Goal: Information Seeking & Learning: Learn about a topic

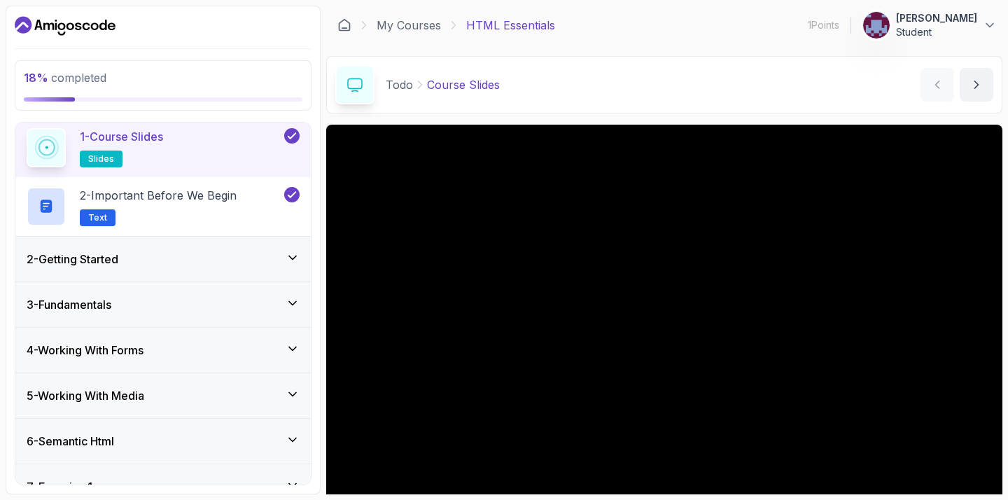
scroll to position [55, 0]
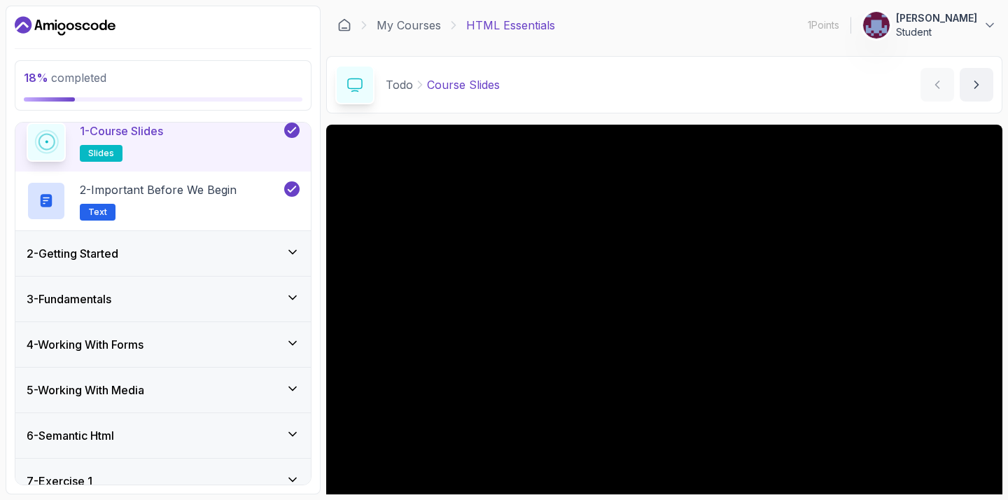
click at [213, 300] on div "3 - Fundamentals" at bounding box center [163, 298] width 273 height 17
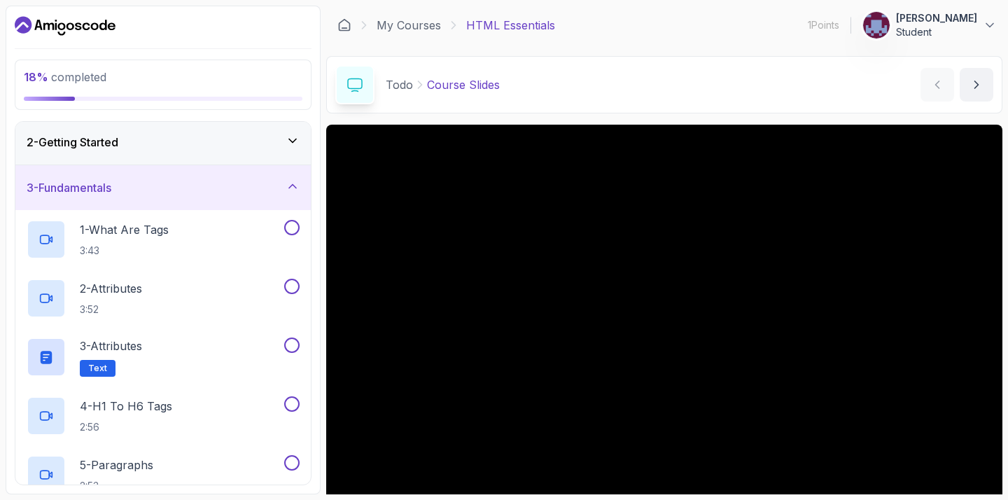
scroll to position [20, 0]
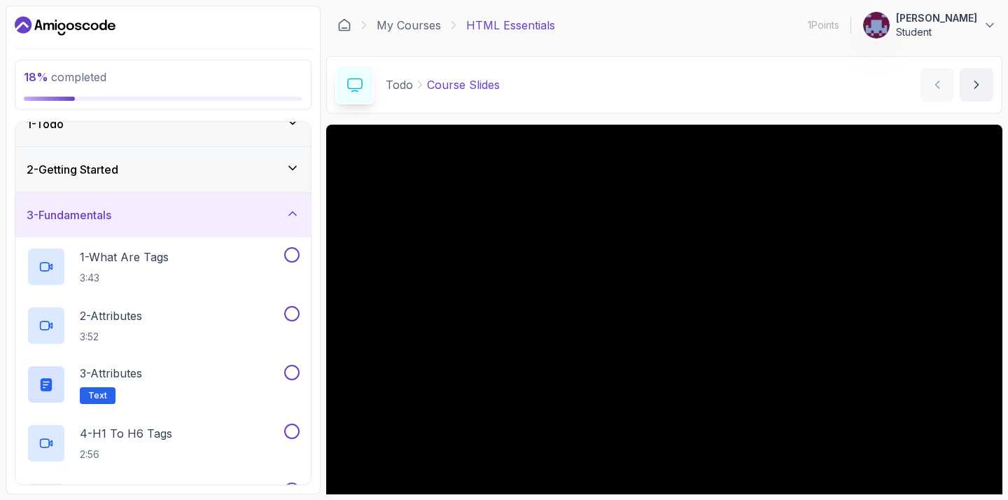
click at [231, 177] on div "2 - Getting Started" at bounding box center [163, 169] width 273 height 17
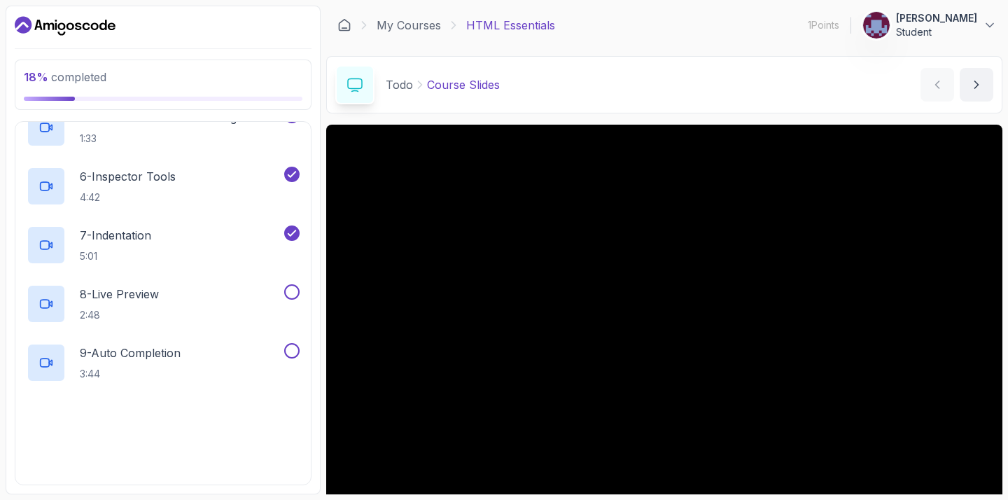
scroll to position [352, 0]
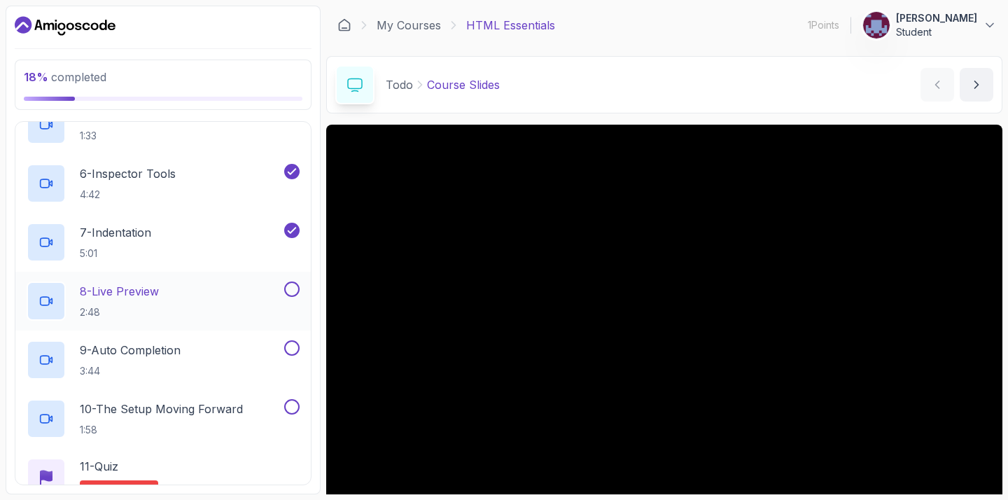
click at [195, 287] on div "8 - Live Preview 2:48" at bounding box center [154, 300] width 255 height 39
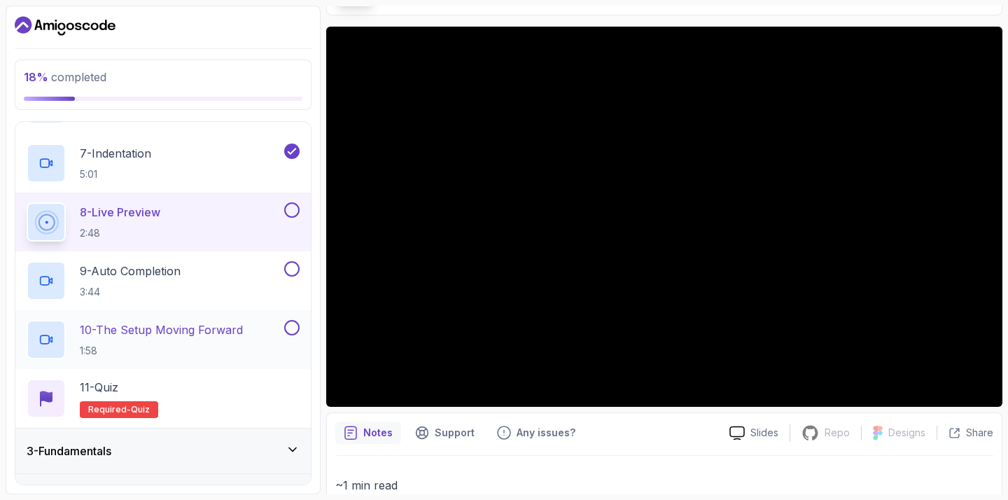
scroll to position [433, 0]
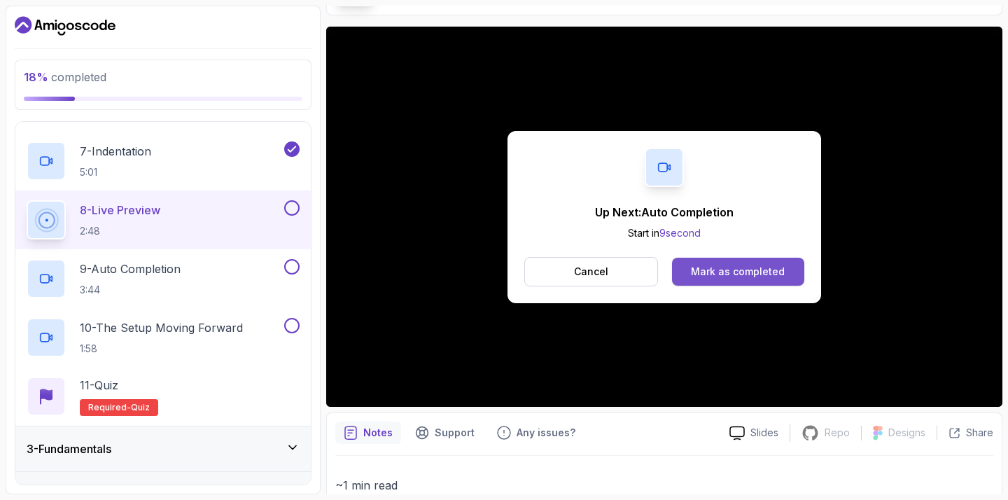
click at [757, 271] on div "Mark as completed" at bounding box center [738, 272] width 94 height 14
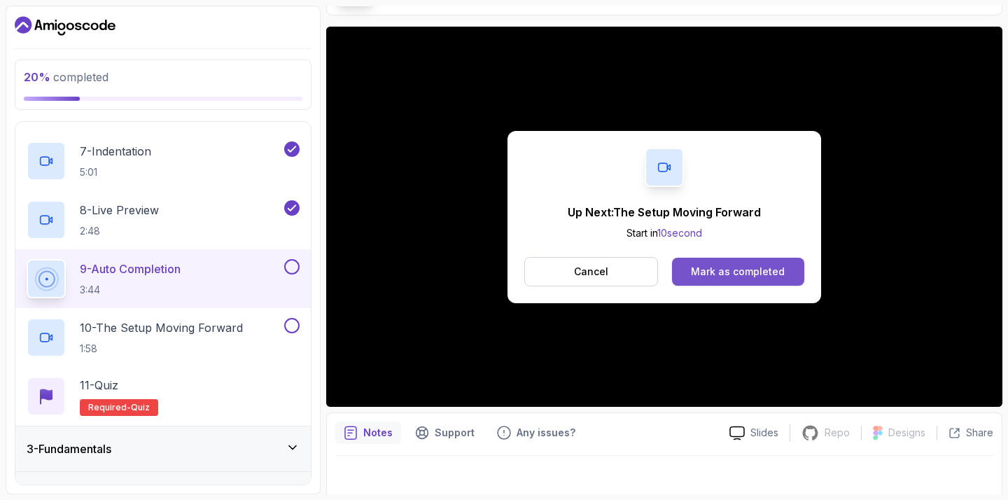
click at [746, 272] on div "Mark as completed" at bounding box center [738, 272] width 94 height 14
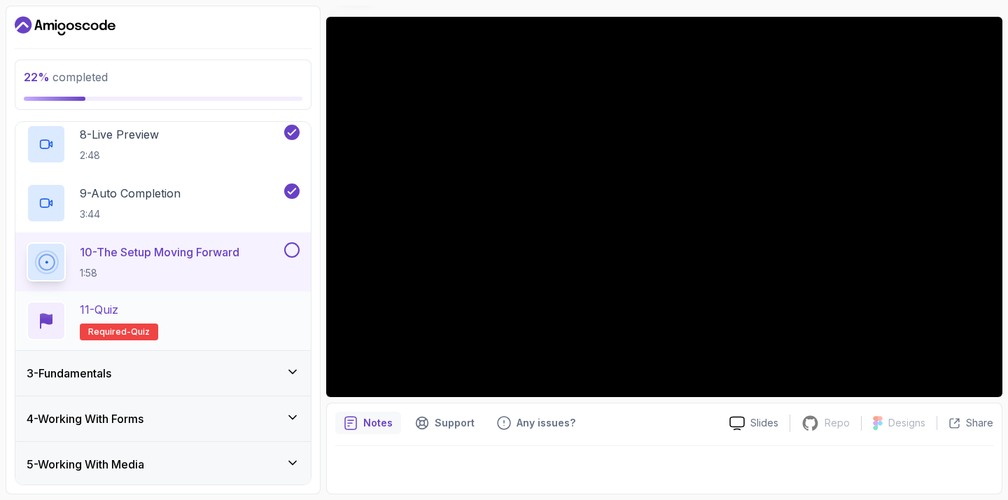
scroll to position [512, 0]
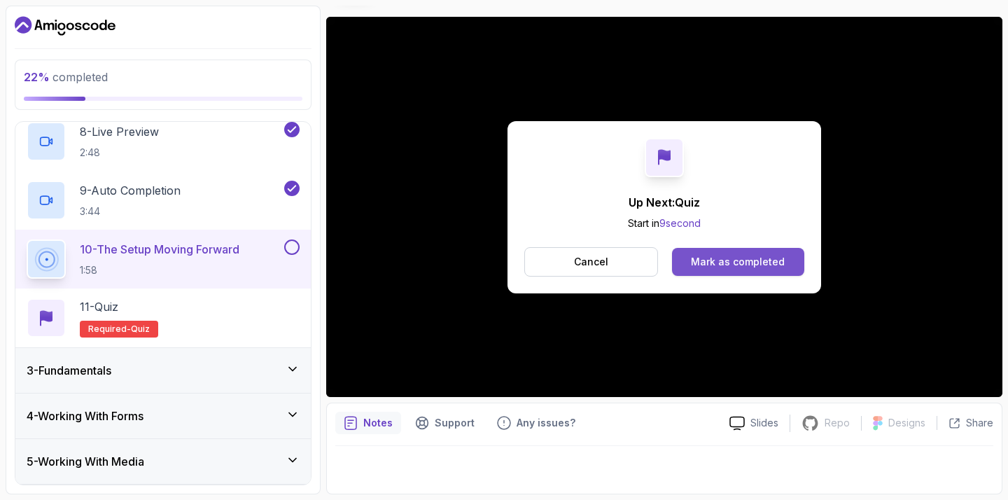
click at [732, 255] on div "Mark as completed" at bounding box center [738, 262] width 94 height 14
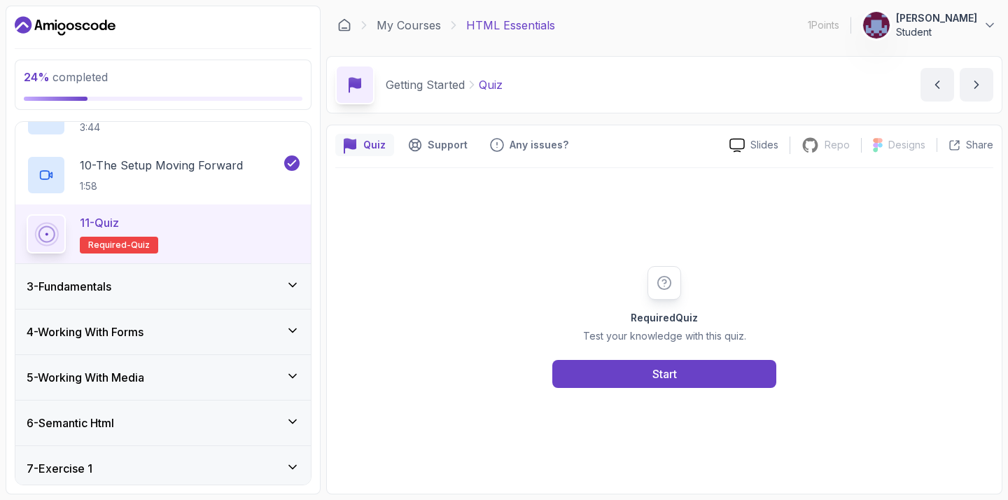
scroll to position [784, 0]
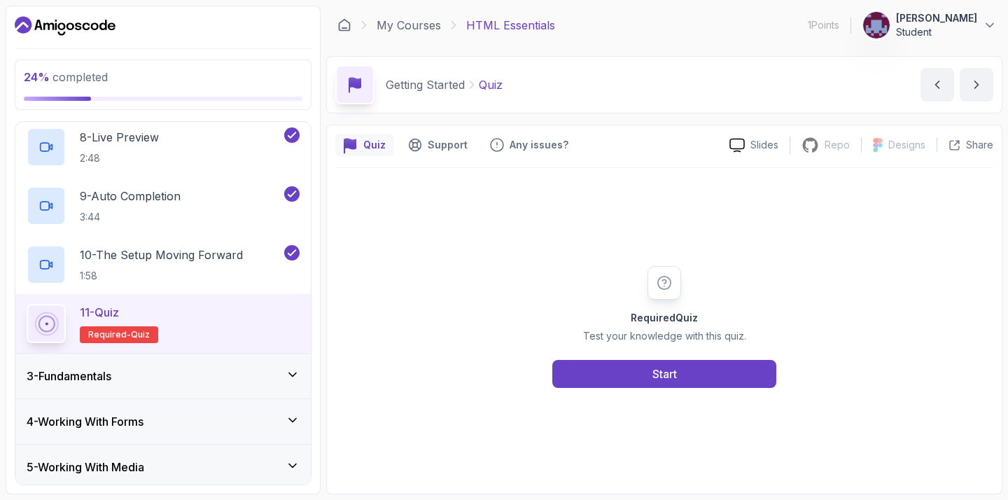
click at [202, 375] on div "3 - Fundamentals" at bounding box center [163, 375] width 273 height 17
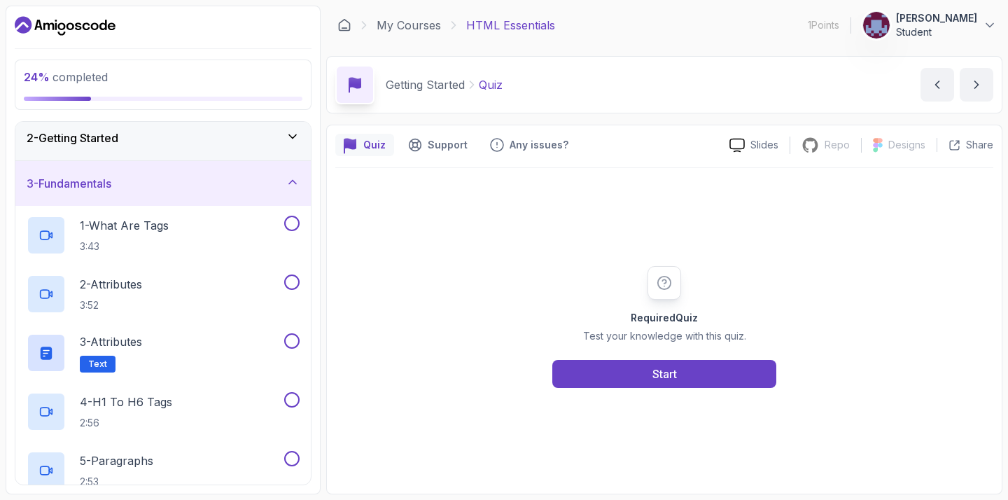
scroll to position [40, 0]
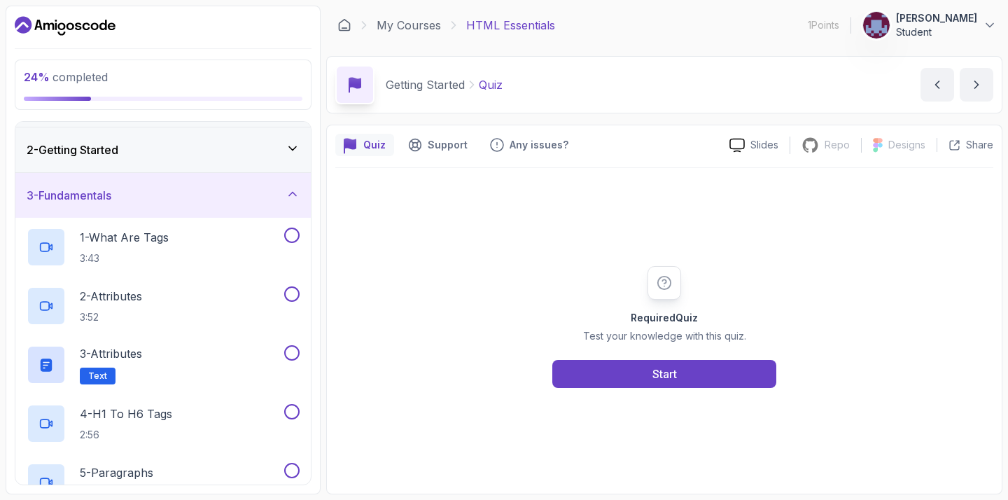
click at [281, 203] on div "3 - Fundamentals" at bounding box center [163, 195] width 273 height 17
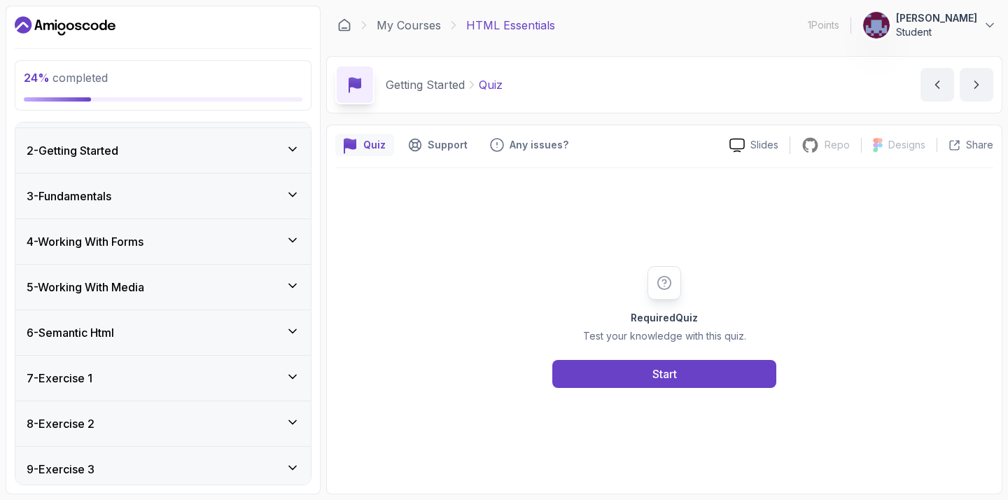
scroll to position [0, 0]
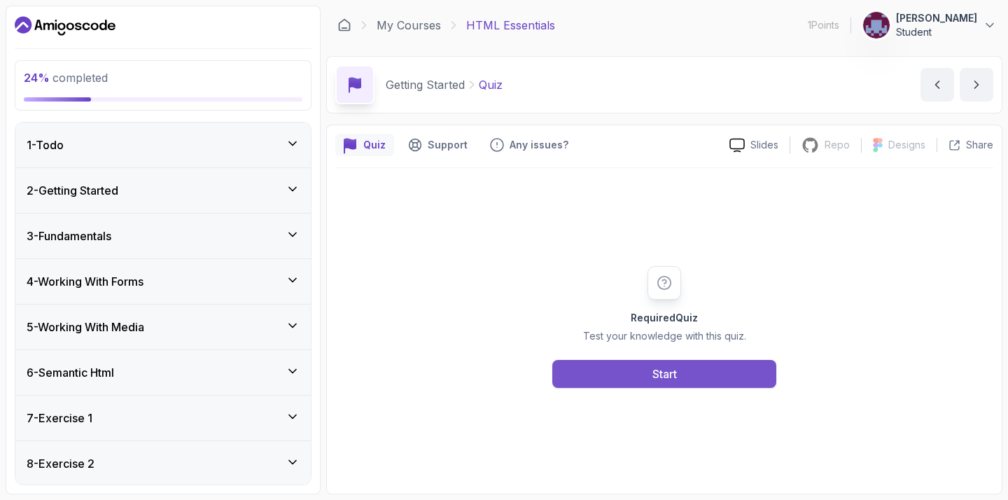
click at [594, 367] on button "Start" at bounding box center [664, 374] width 224 height 28
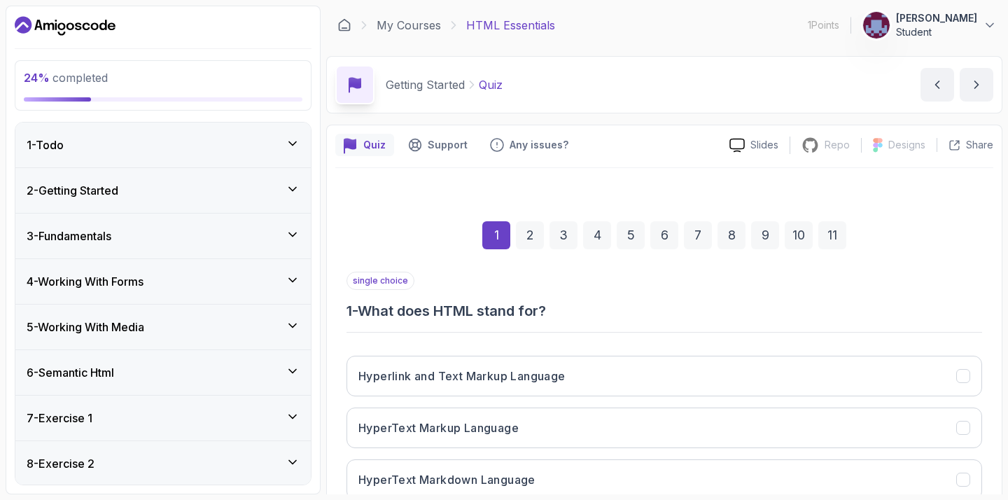
click at [178, 189] on div "2 - Getting Started" at bounding box center [163, 190] width 273 height 17
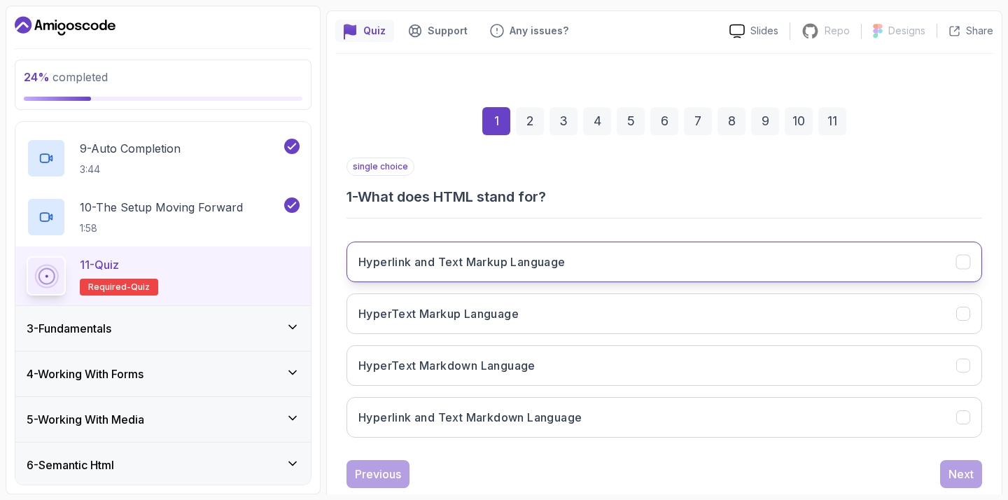
scroll to position [122, 0]
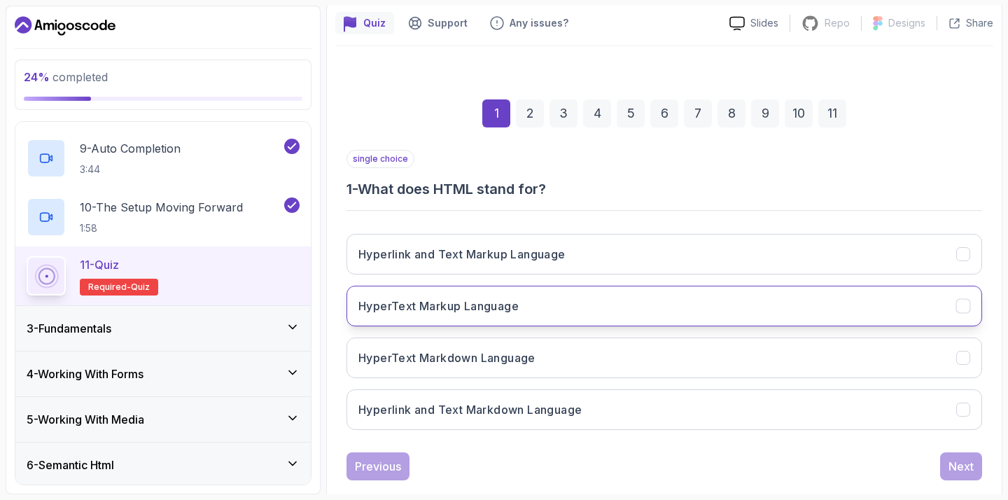
click at [463, 313] on h3 "HyperText Markup Language" at bounding box center [438, 305] width 160 height 17
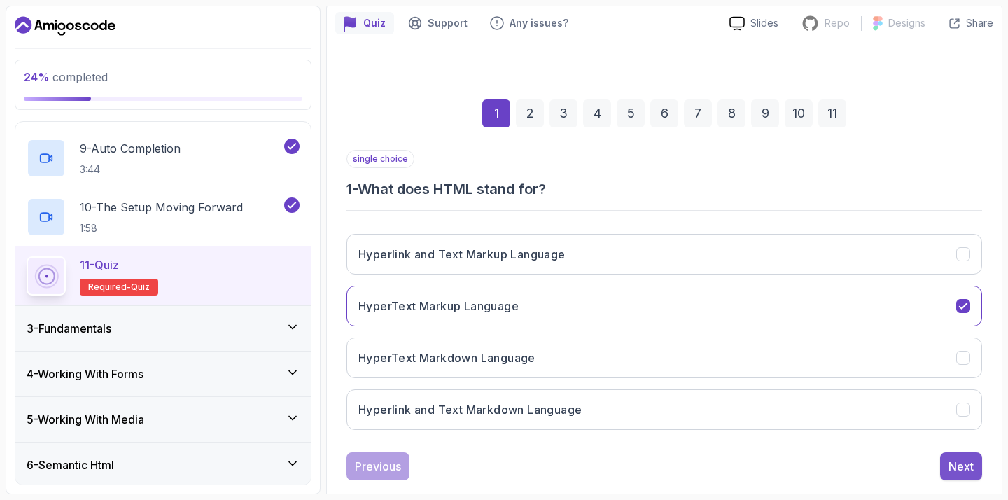
click at [953, 468] on div "Next" at bounding box center [960, 466] width 25 height 17
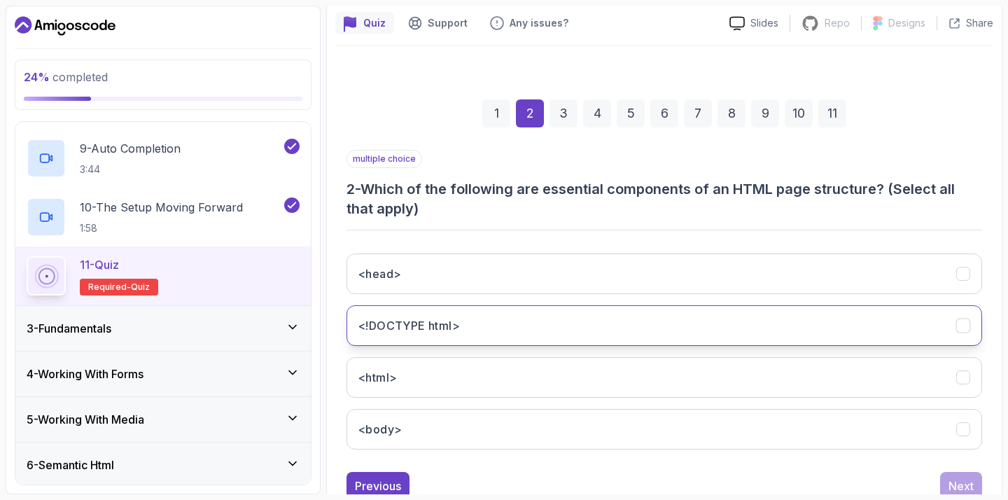
click at [482, 333] on button "<!DOCTYPE html>" at bounding box center [664, 325] width 636 height 41
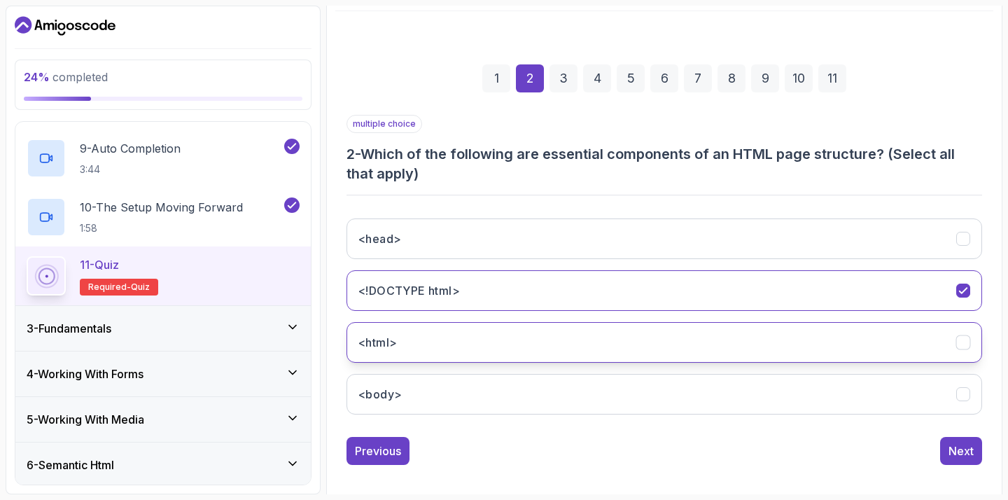
scroll to position [167, 0]
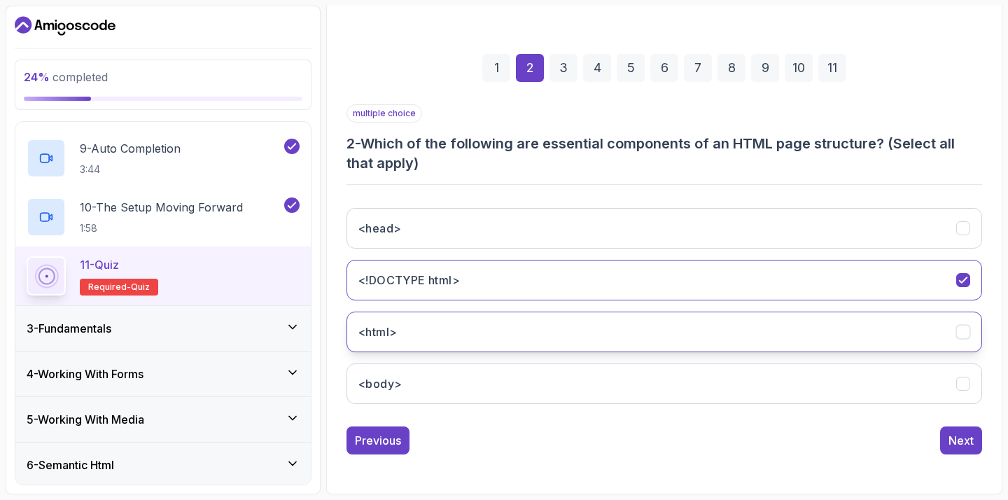
click at [475, 339] on button "<html>" at bounding box center [664, 331] width 636 height 41
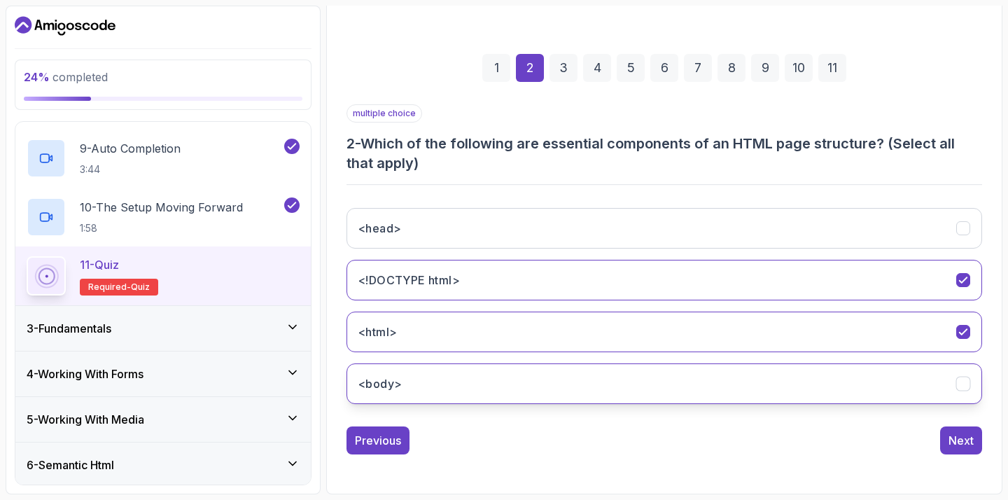
click at [475, 365] on button "<body>" at bounding box center [664, 383] width 636 height 41
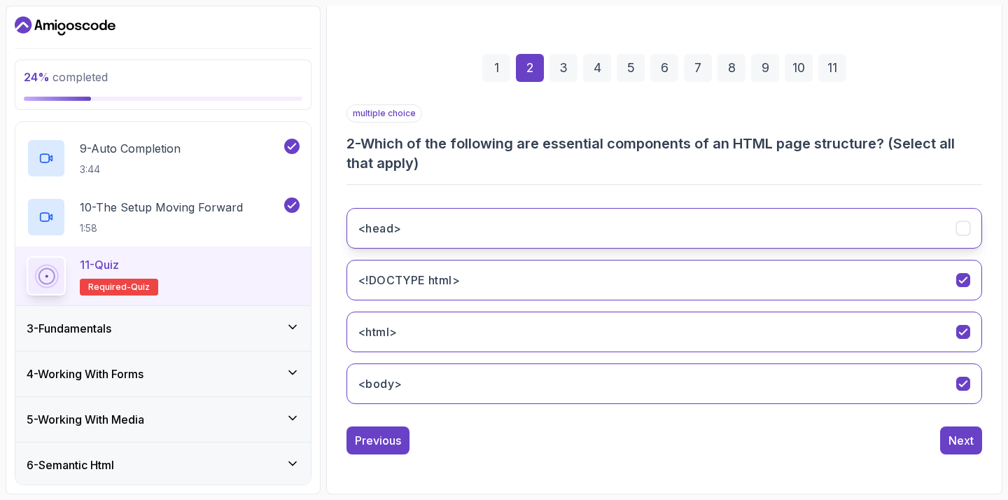
click at [491, 246] on button "<head>" at bounding box center [664, 228] width 636 height 41
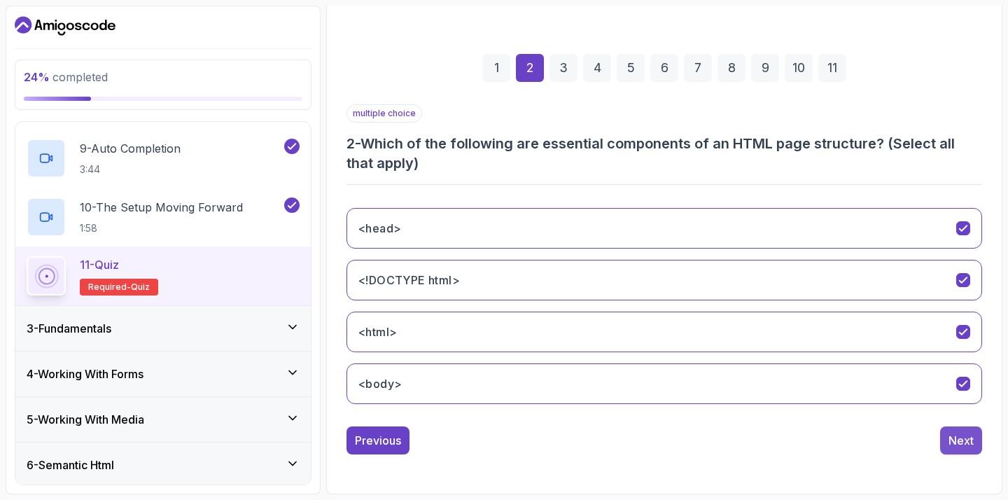
click at [946, 437] on button "Next" at bounding box center [961, 440] width 42 height 28
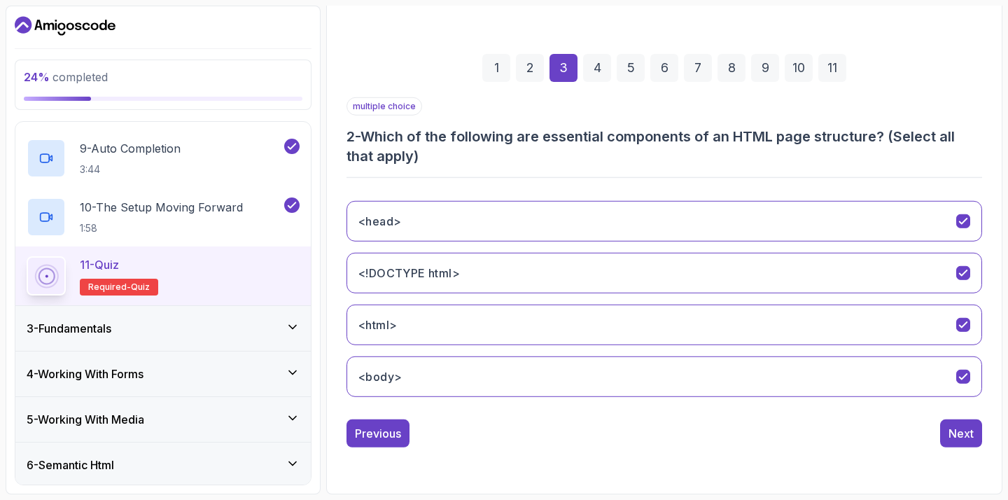
scroll to position [148, 0]
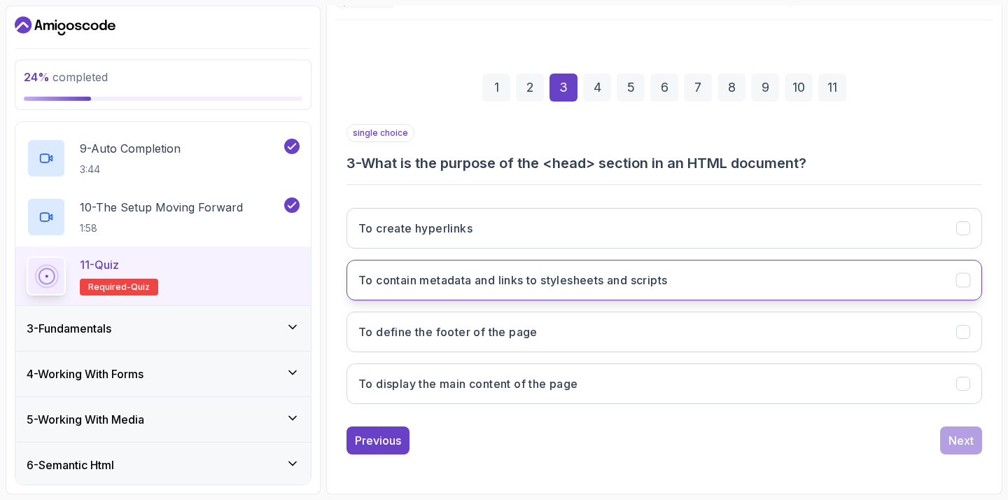
click at [572, 285] on h3 "To contain metadata and links to stylesheets and scripts" at bounding box center [512, 280] width 309 height 17
click at [598, 262] on button "To contain metadata and links to stylesheets and scripts" at bounding box center [664, 280] width 636 height 41
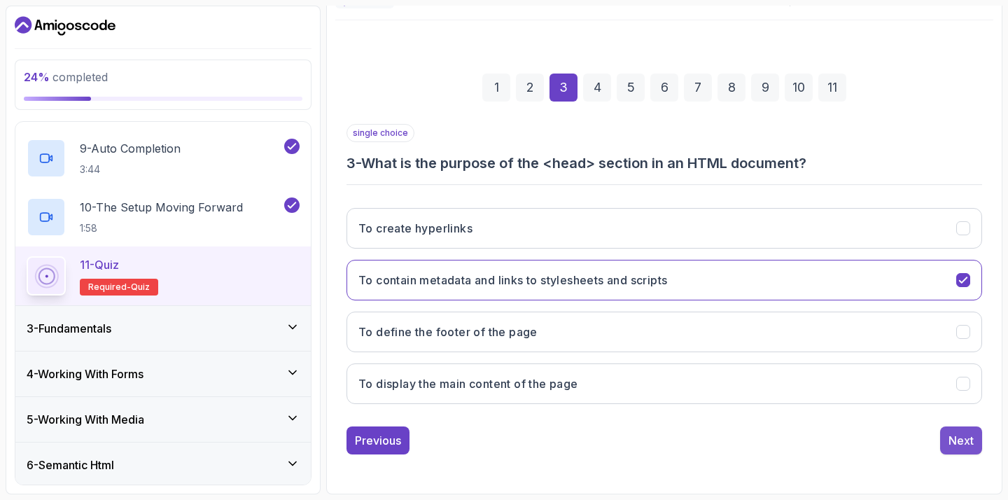
click at [973, 447] on div "Next" at bounding box center [960, 440] width 25 height 17
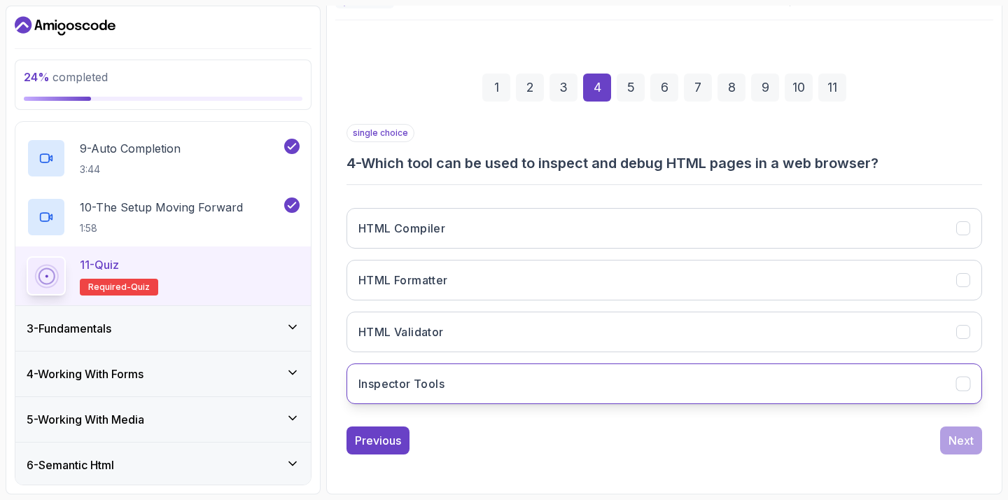
click at [508, 366] on button "Inspector Tools" at bounding box center [664, 383] width 636 height 41
click at [949, 439] on div "Next" at bounding box center [960, 440] width 25 height 17
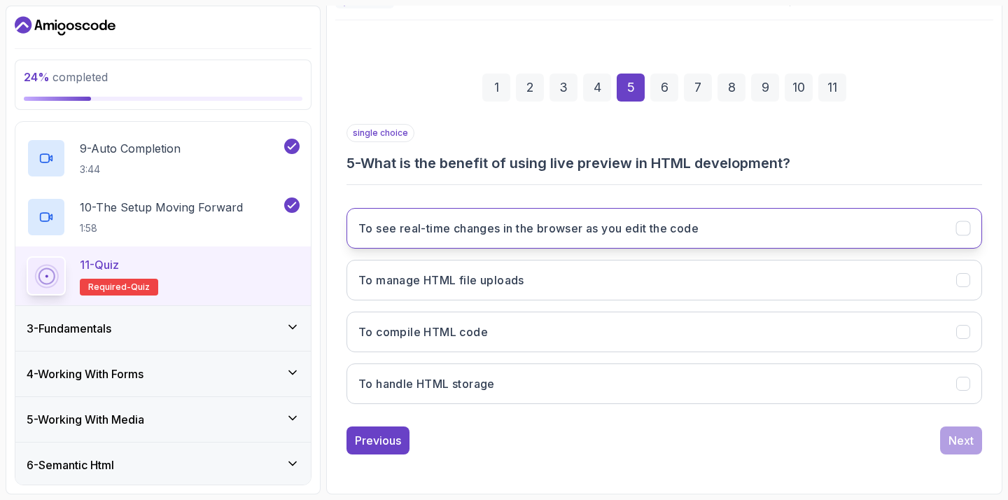
click at [673, 244] on button "To see real-time changes in the browser as you edit the code" at bounding box center [664, 228] width 636 height 41
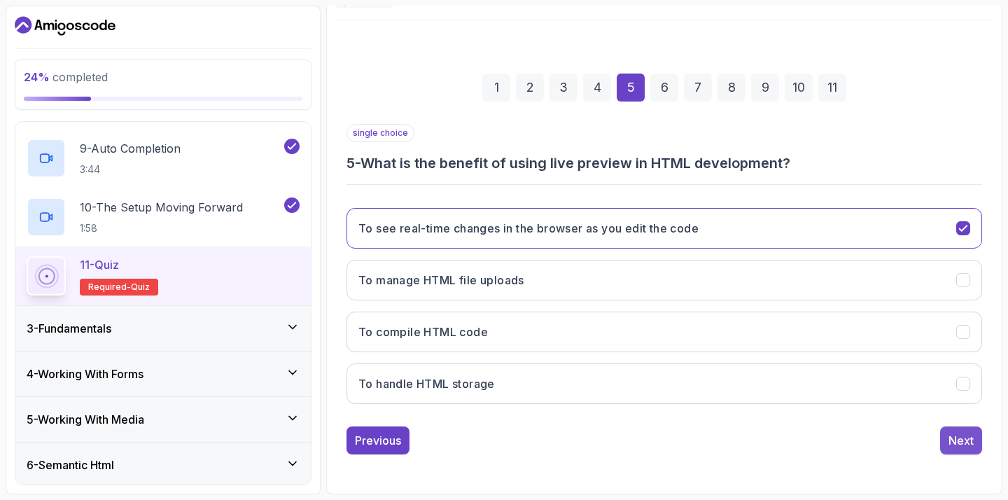
click at [941, 432] on button "Next" at bounding box center [961, 440] width 42 height 28
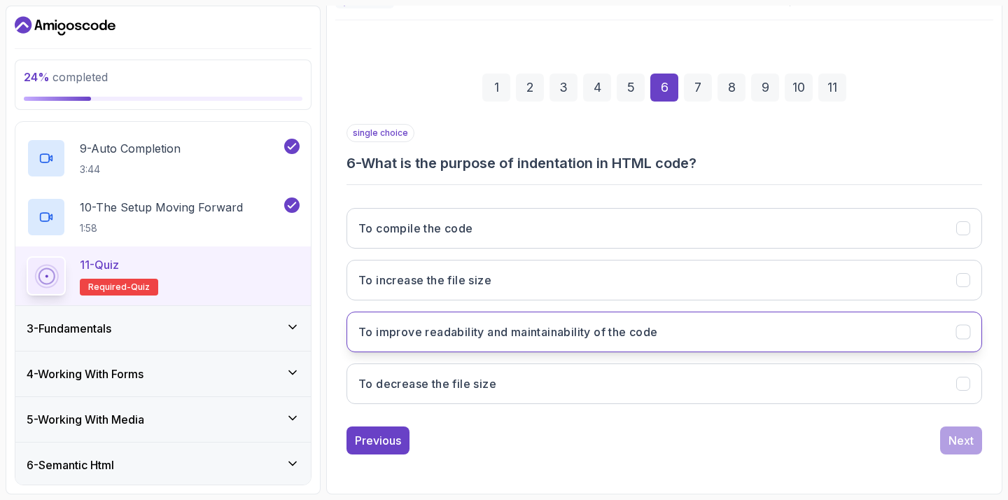
click at [510, 344] on button "To improve readability and maintainability of the code" at bounding box center [664, 331] width 636 height 41
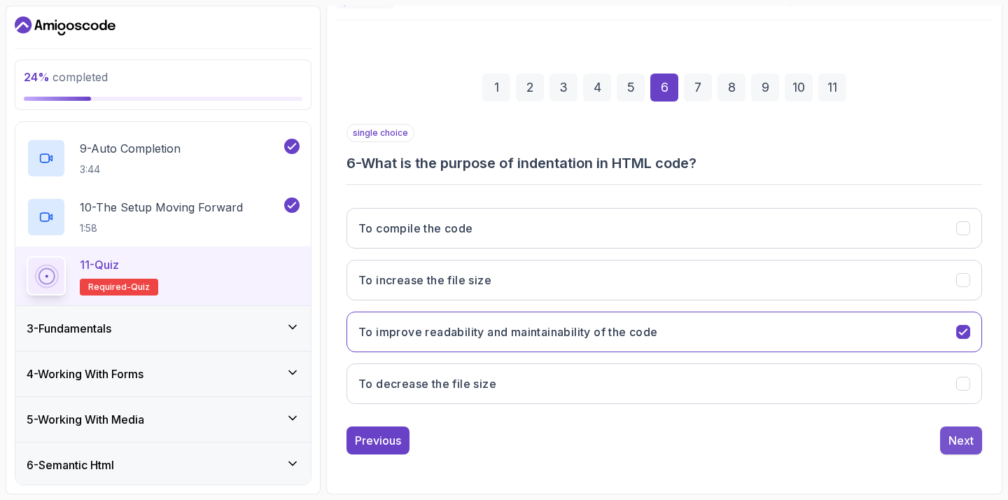
click at [947, 441] on button "Next" at bounding box center [961, 440] width 42 height 28
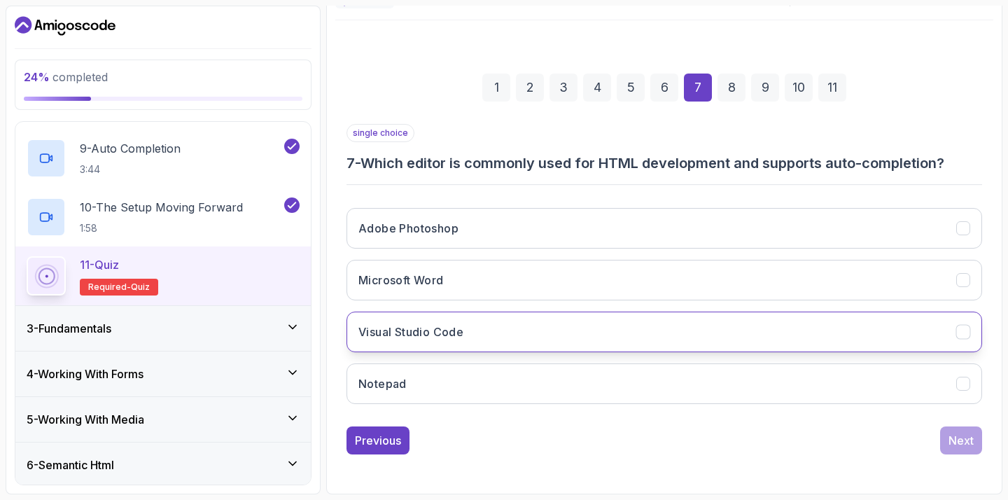
click at [596, 348] on button "Visual Studio Code" at bounding box center [664, 331] width 636 height 41
click at [596, 347] on button "Visual Studio Code" at bounding box center [664, 331] width 636 height 41
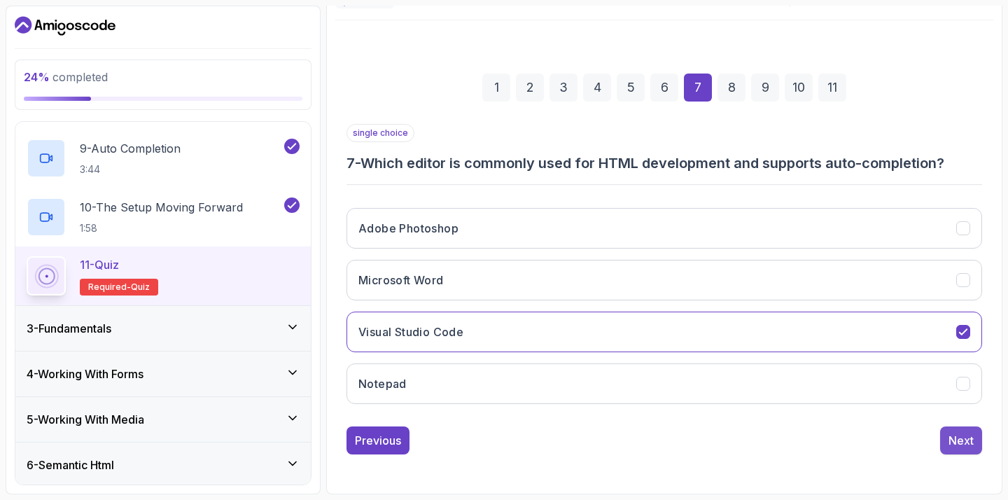
click at [969, 447] on div "Next" at bounding box center [960, 440] width 25 height 17
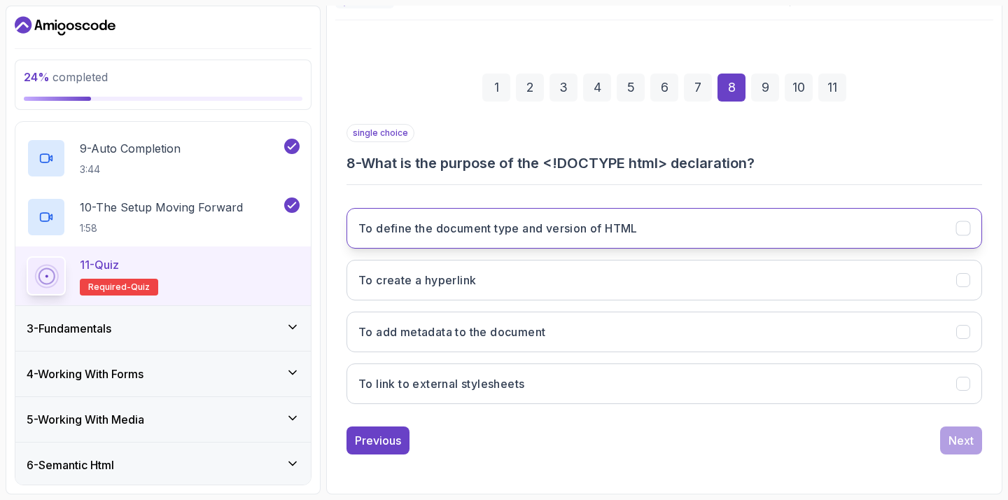
click at [597, 240] on button "To define the document type and version of HTML" at bounding box center [664, 228] width 636 height 41
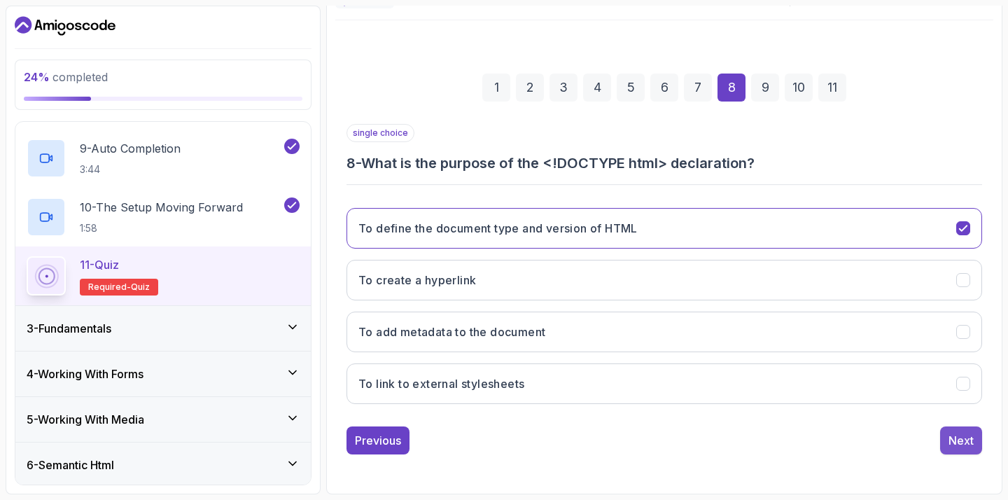
click at [965, 437] on div "Next" at bounding box center [960, 440] width 25 height 17
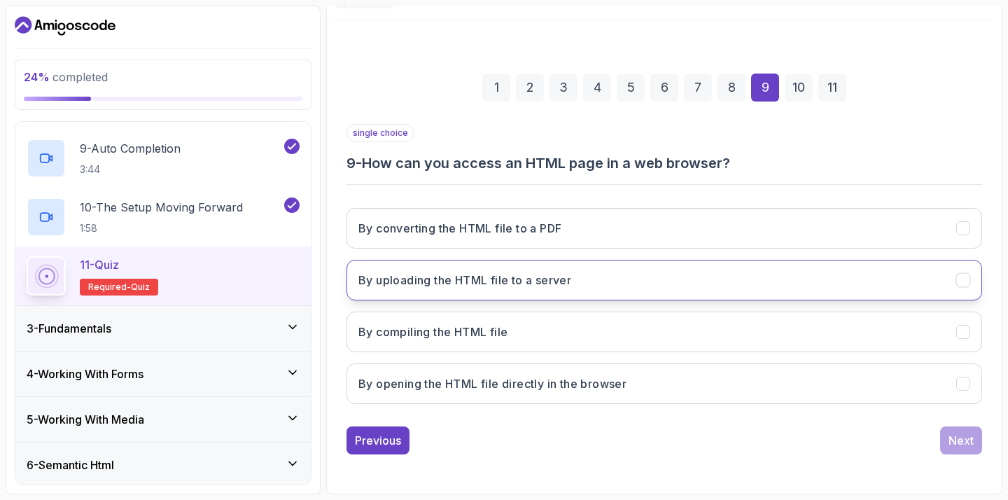
click at [519, 278] on h3 "By uploading the HTML file to a server" at bounding box center [464, 280] width 213 height 17
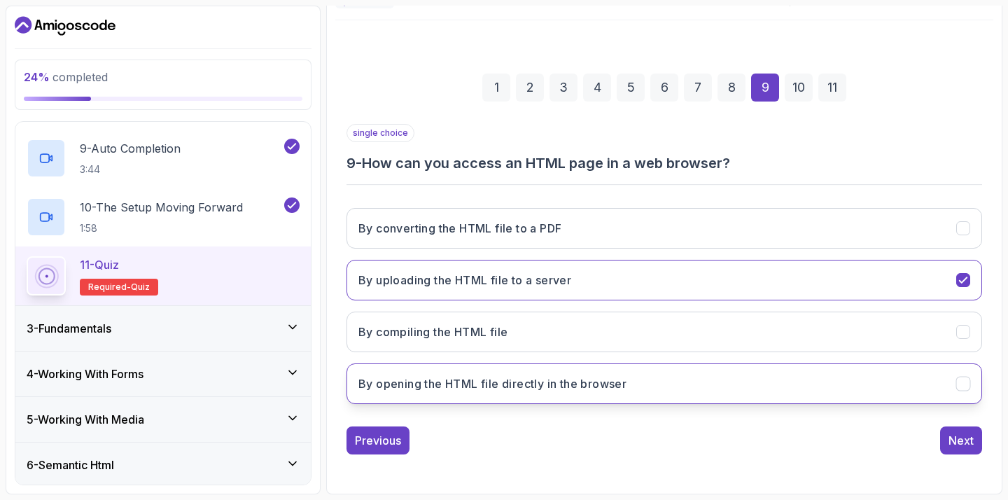
click at [542, 393] on button "By opening the HTML file directly in the browser" at bounding box center [664, 383] width 636 height 41
click at [955, 433] on div "Next" at bounding box center [960, 440] width 25 height 17
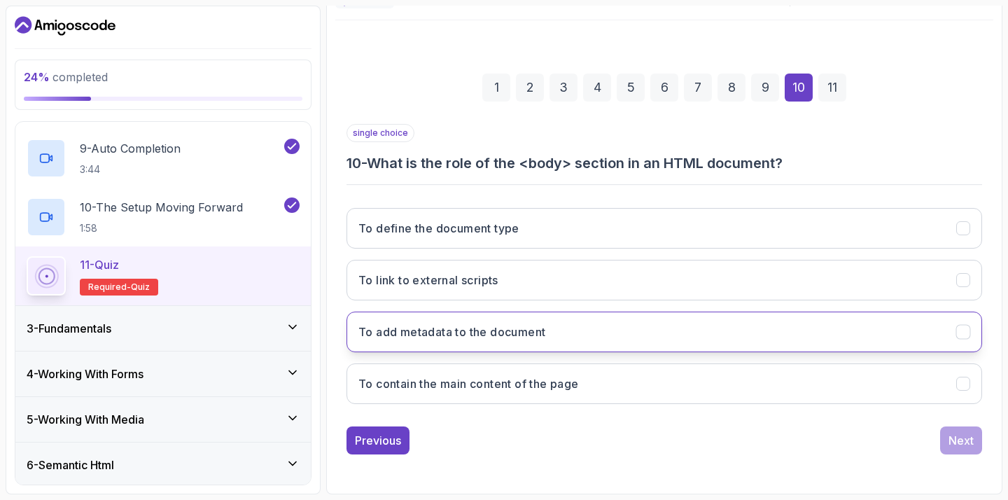
click at [560, 345] on button "To add metadata to the document" at bounding box center [664, 331] width 636 height 41
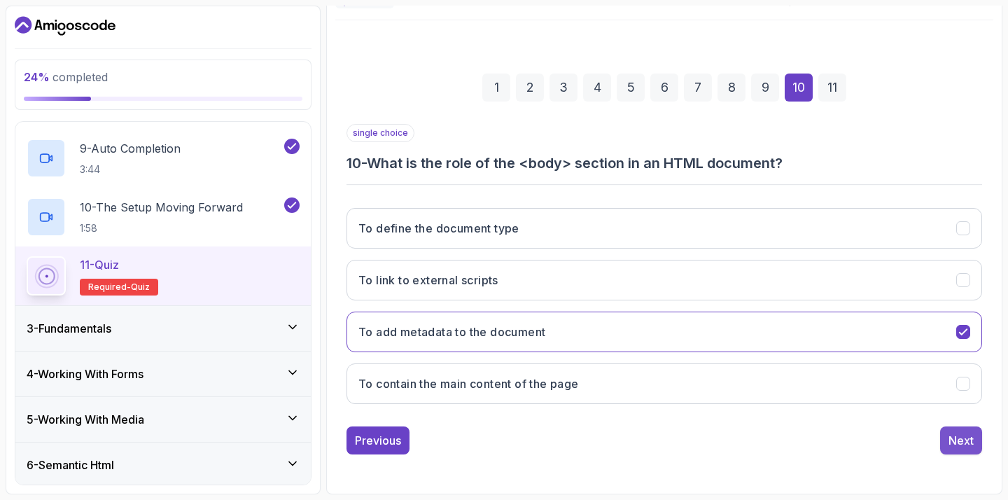
click at [955, 434] on div "Next" at bounding box center [960, 440] width 25 height 17
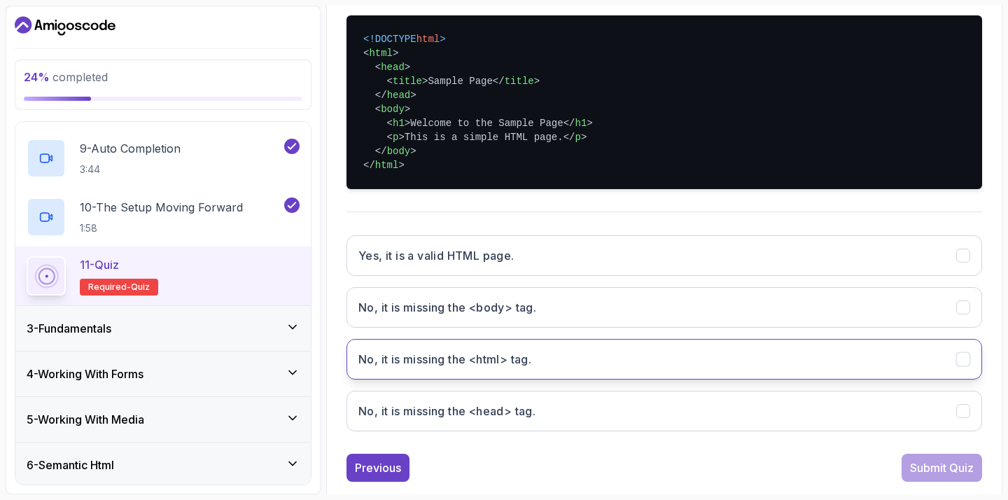
scroll to position [355, 0]
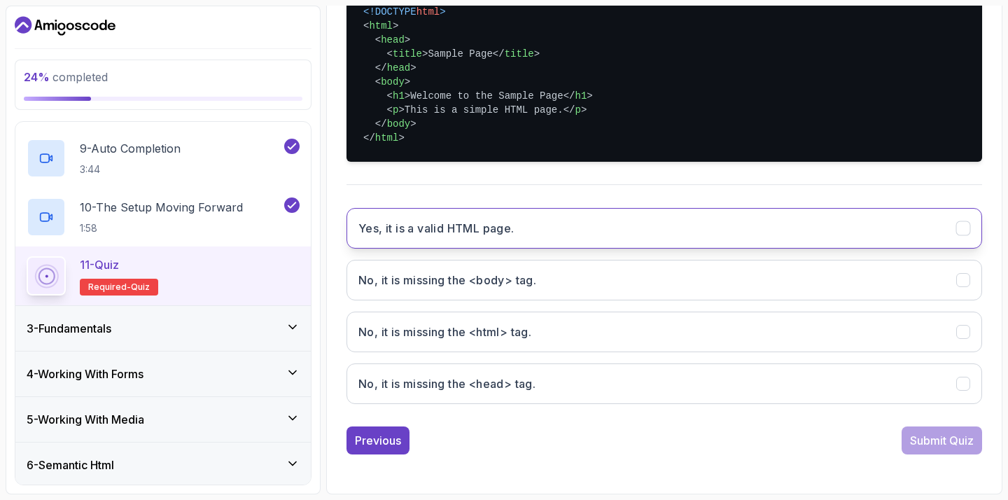
click at [700, 243] on button "Yes, it is a valid HTML page." at bounding box center [664, 228] width 636 height 41
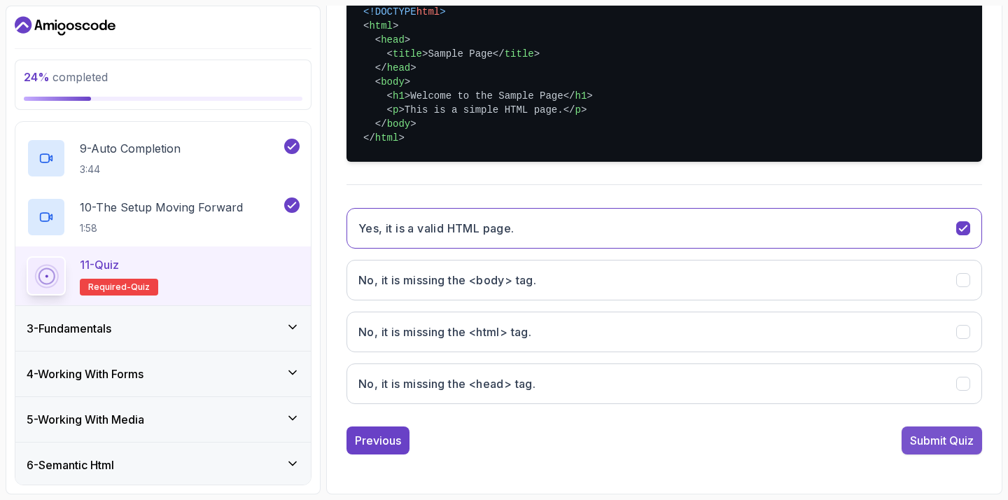
click at [960, 437] on div "Submit Quiz" at bounding box center [942, 440] width 64 height 17
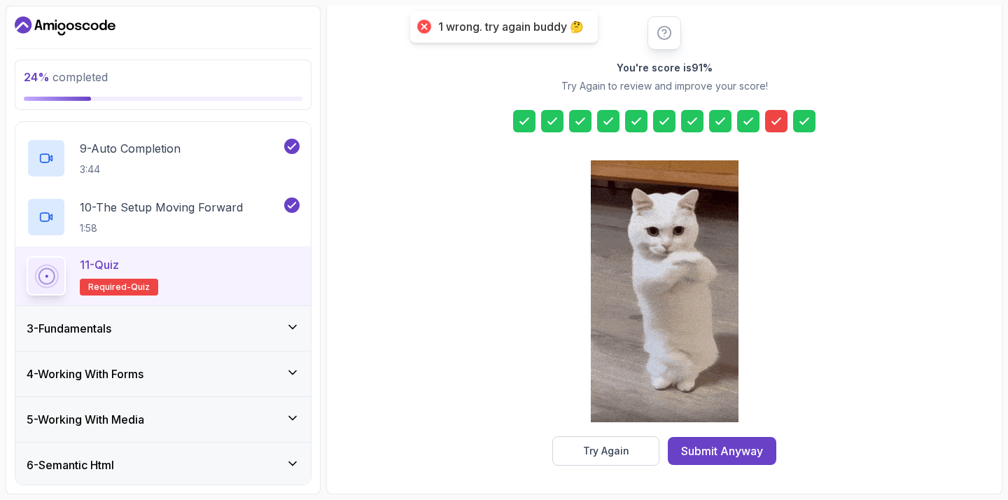
click at [775, 124] on icon at bounding box center [776, 121] width 8 height 6
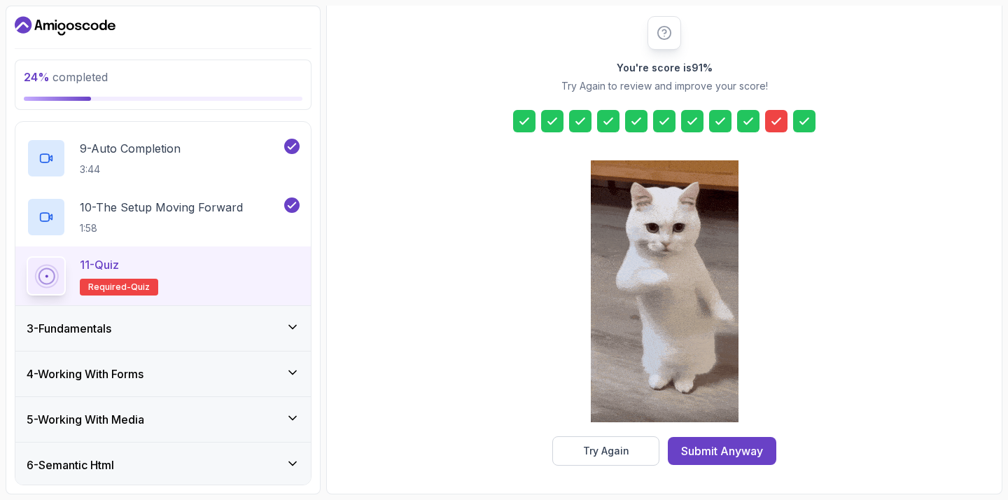
click at [771, 118] on icon at bounding box center [776, 121] width 14 height 14
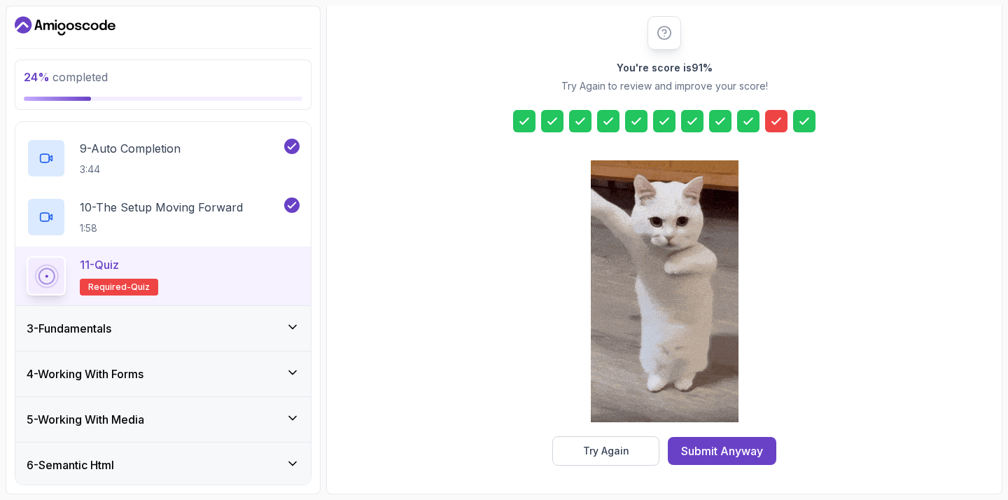
click at [771, 119] on icon at bounding box center [776, 121] width 14 height 14
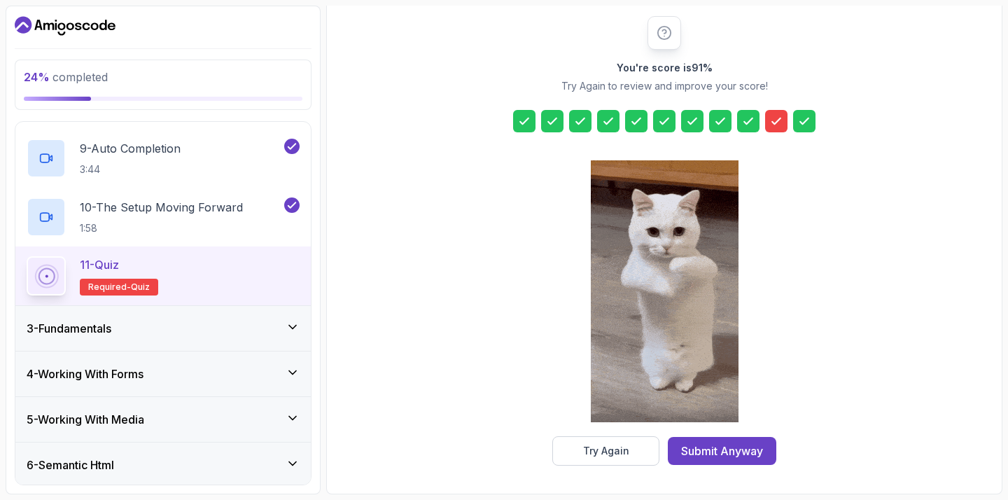
click at [514, 126] on div at bounding box center [524, 121] width 22 height 22
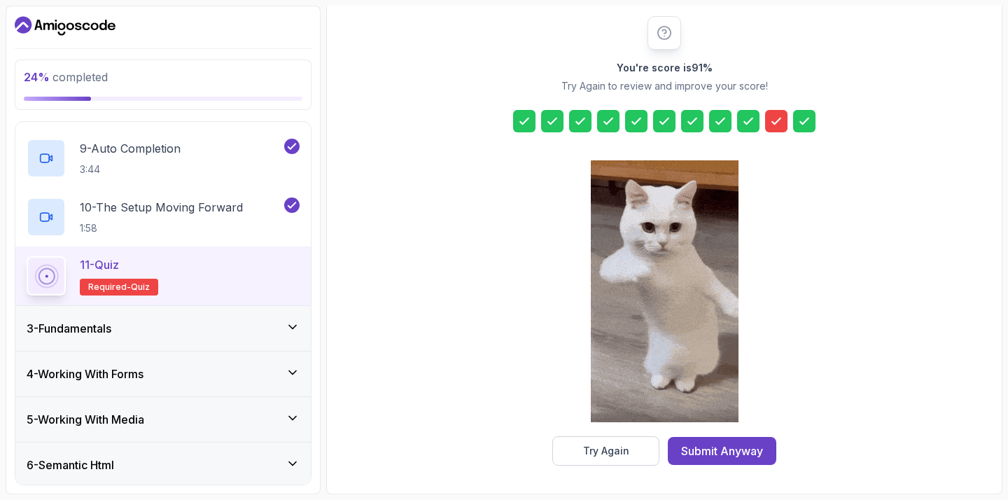
click at [535, 126] on div at bounding box center [524, 121] width 22 height 22
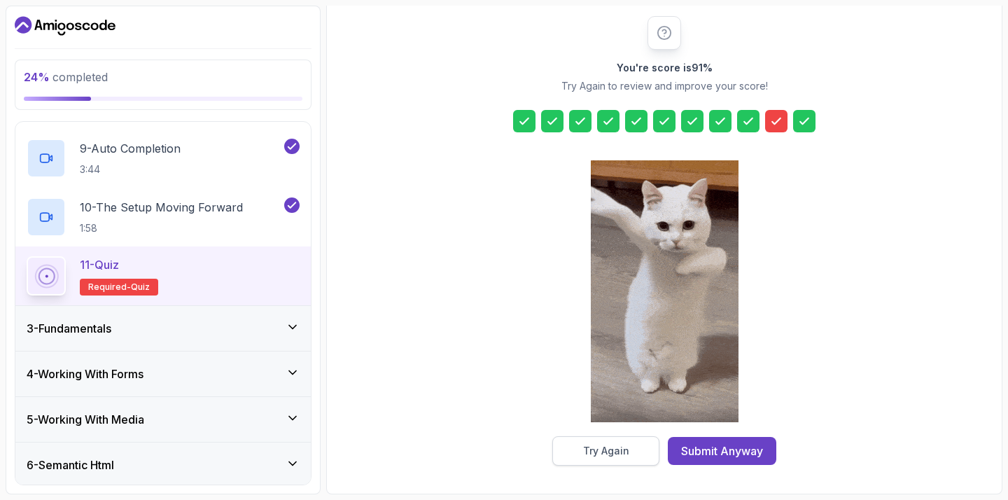
click at [617, 456] on div "Try Again" at bounding box center [606, 451] width 46 height 14
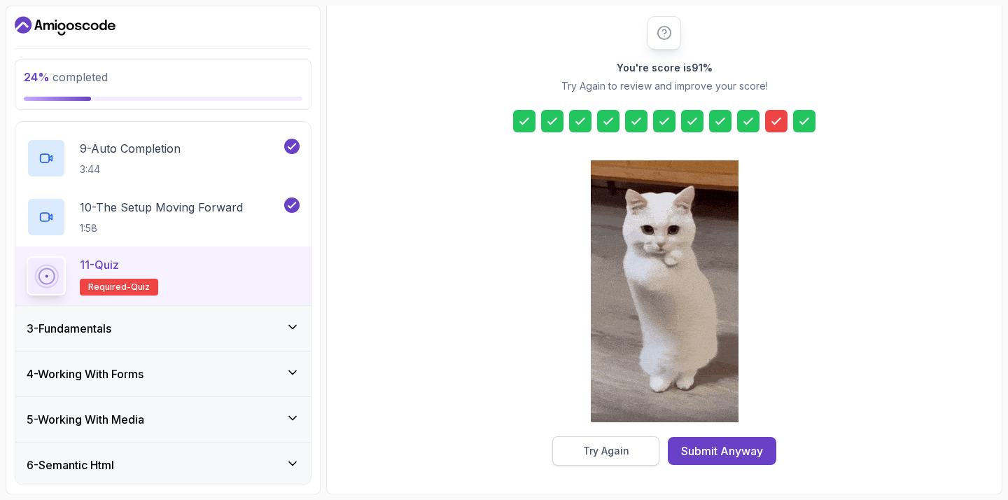
scroll to position [148, 0]
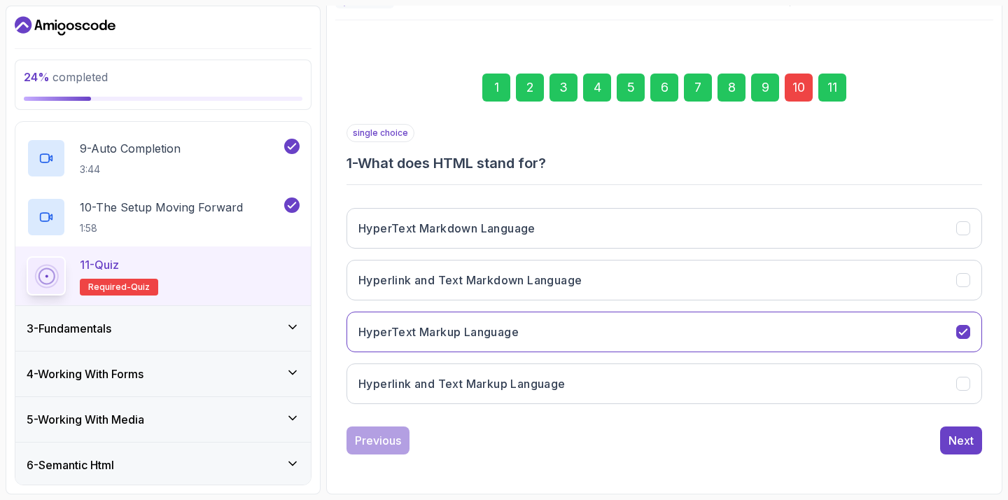
click at [796, 83] on div "10" at bounding box center [799, 87] width 28 height 28
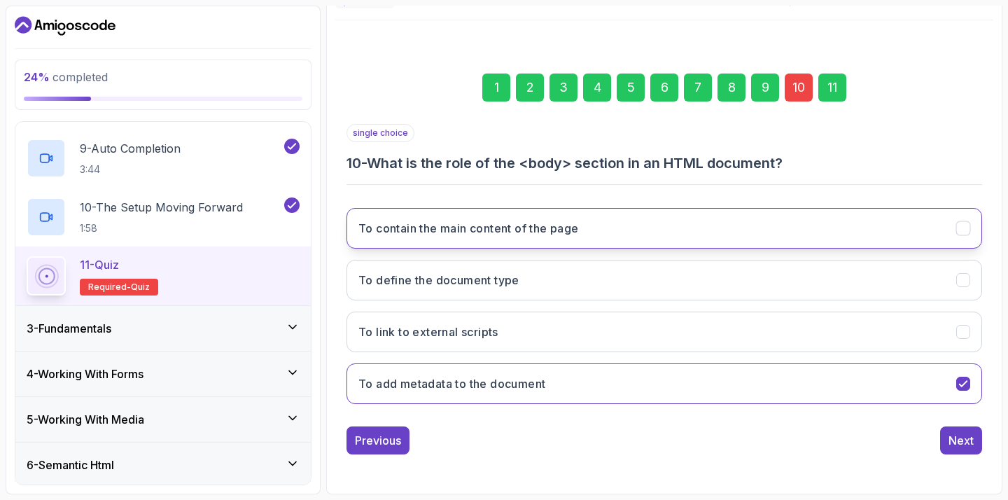
click at [551, 230] on h3 "To contain the main content of the page" at bounding box center [468, 228] width 220 height 17
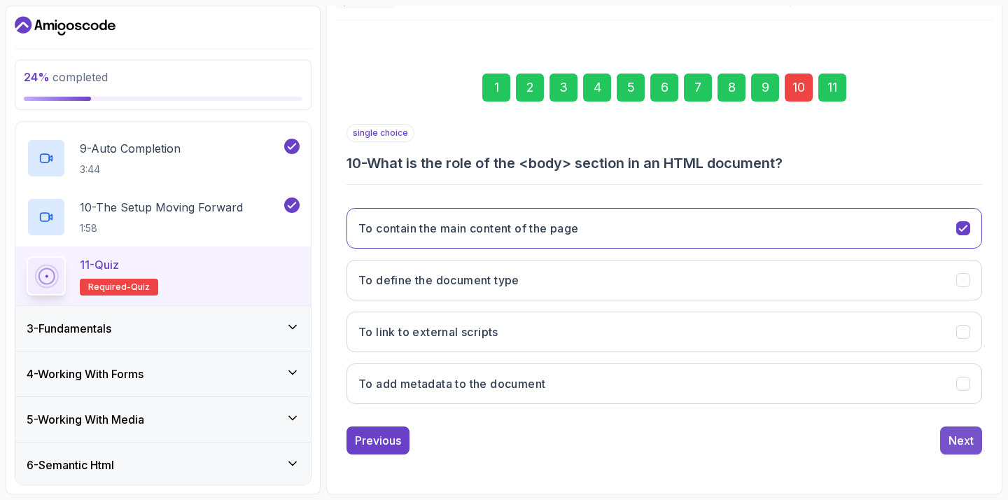
click at [955, 440] on div "Next" at bounding box center [960, 440] width 25 height 17
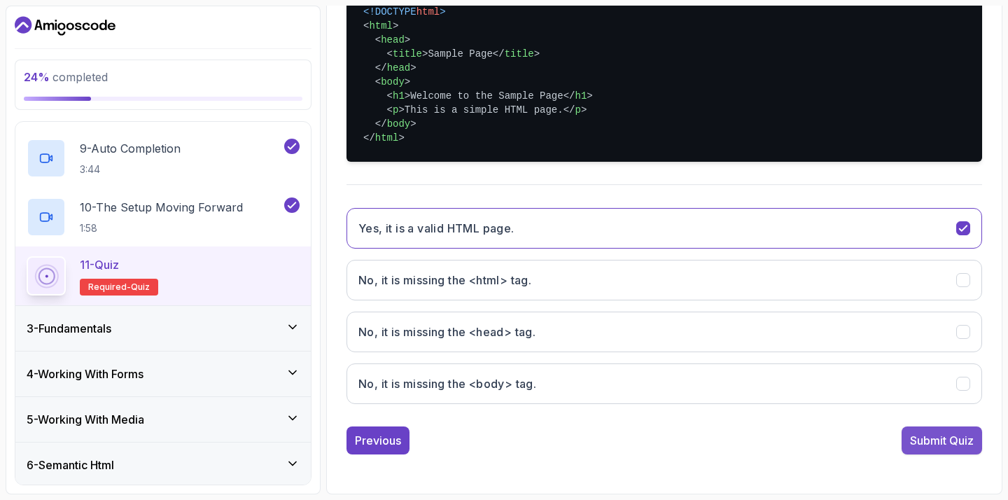
click at [923, 431] on button "Submit Quiz" at bounding box center [941, 440] width 80 height 28
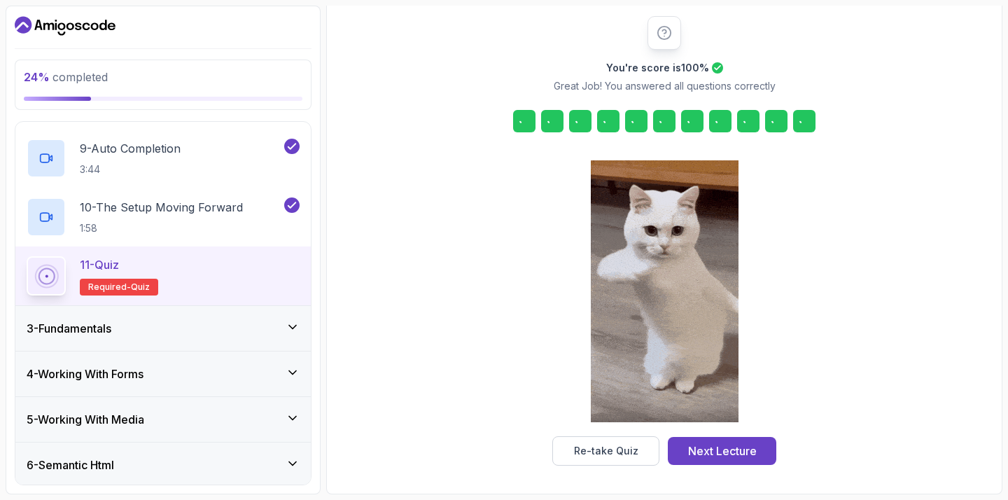
scroll to position [171, 0]
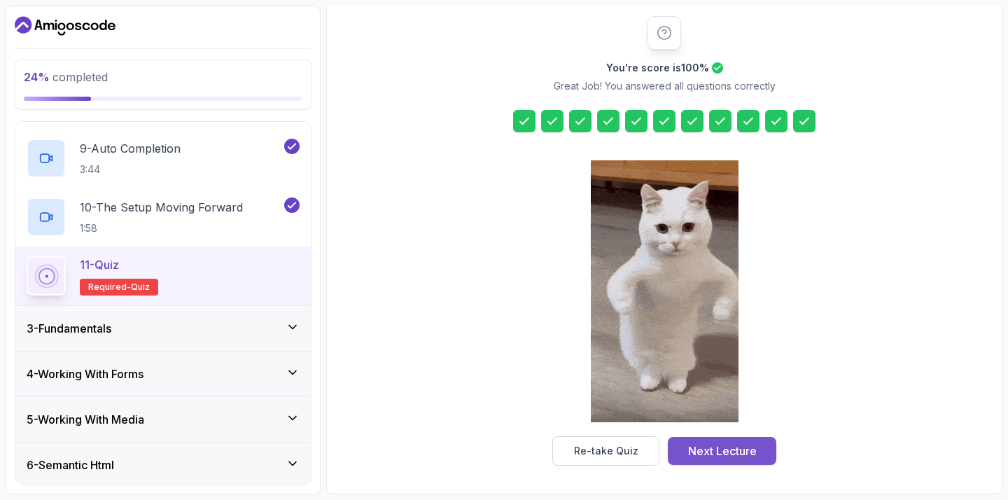
click at [729, 454] on div "Next Lecture" at bounding box center [722, 450] width 69 height 17
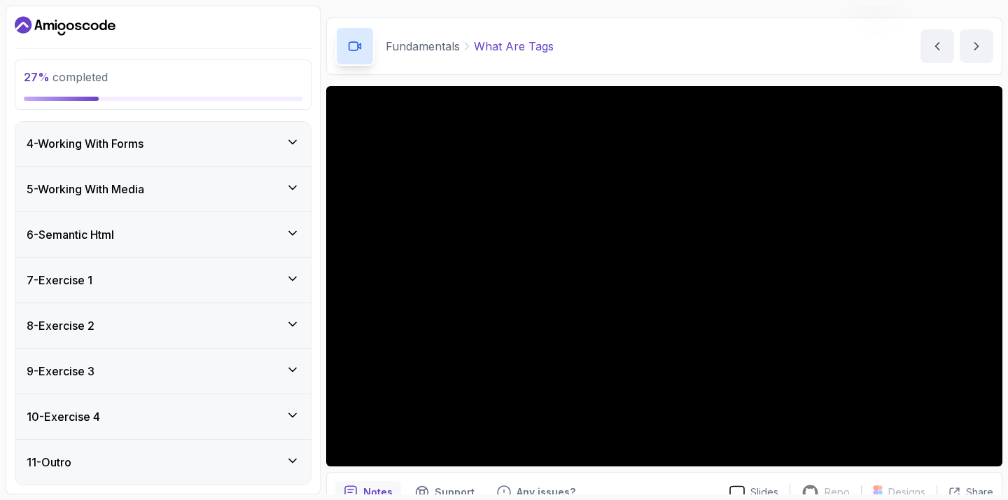
scroll to position [47, 0]
